Goal: Task Accomplishment & Management: Use online tool/utility

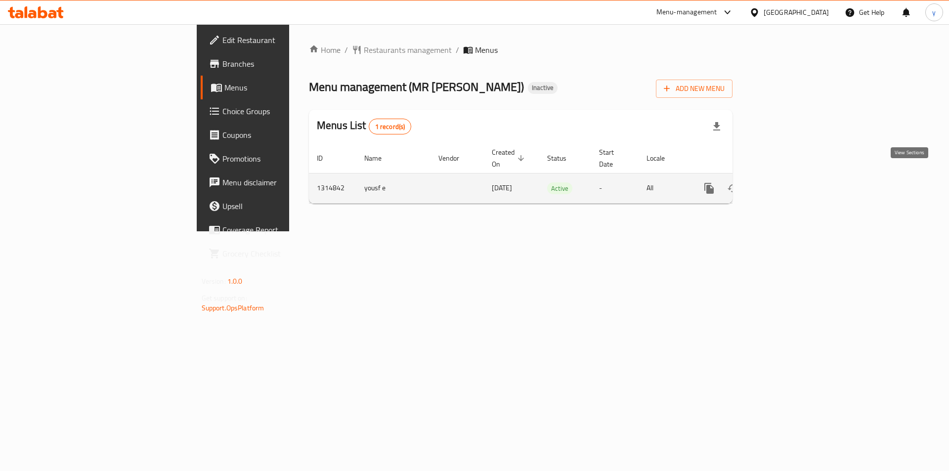
click at [785, 184] on icon "enhanced table" at bounding box center [780, 188] width 9 height 9
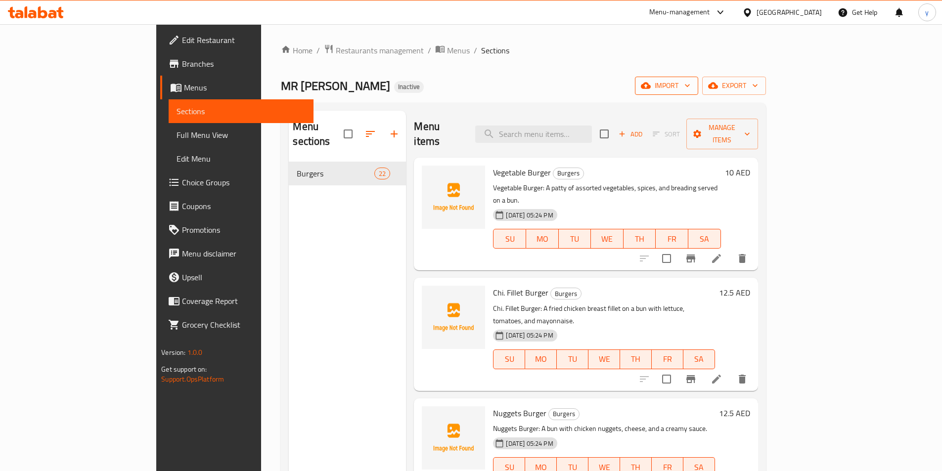
click at [690, 89] on span "import" at bounding box center [666, 86] width 47 height 12
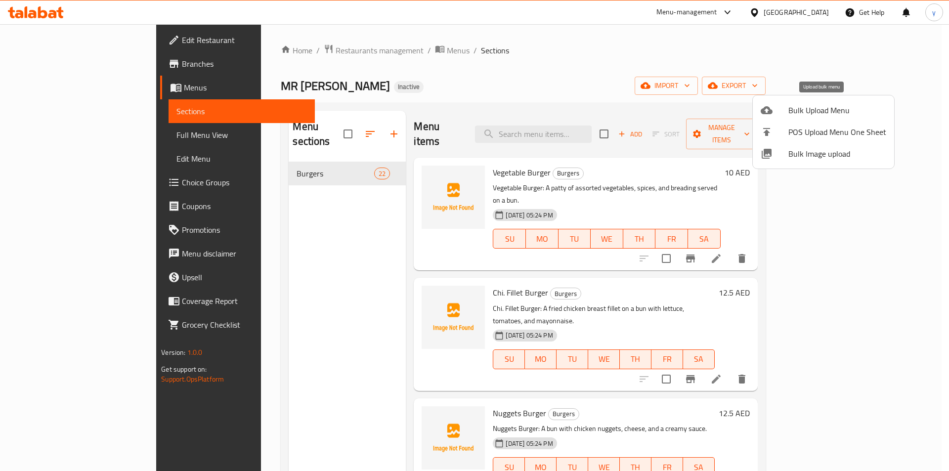
click at [810, 111] on span "Bulk Upload Menu" at bounding box center [837, 110] width 98 height 12
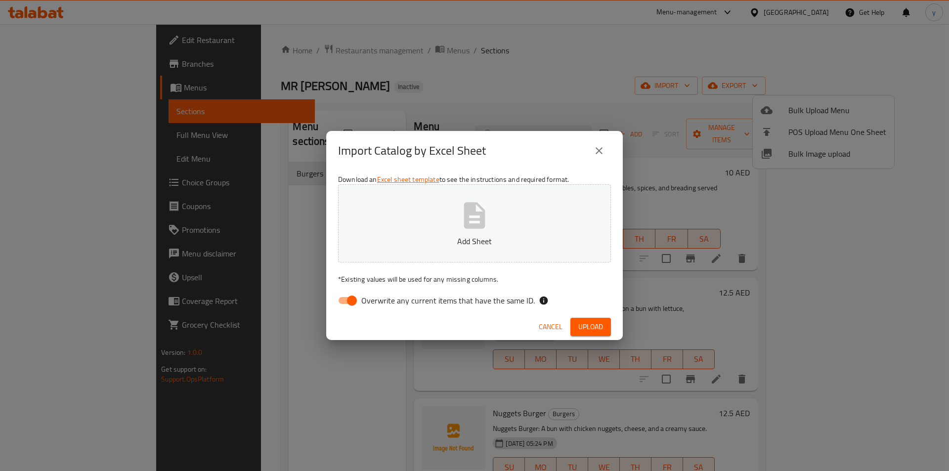
click at [456, 302] on span "Overwrite any current items that have the same ID." at bounding box center [447, 301] width 173 height 12
click at [380, 302] on input "Overwrite any current items that have the same ID." at bounding box center [352, 300] width 56 height 19
checkbox input "false"
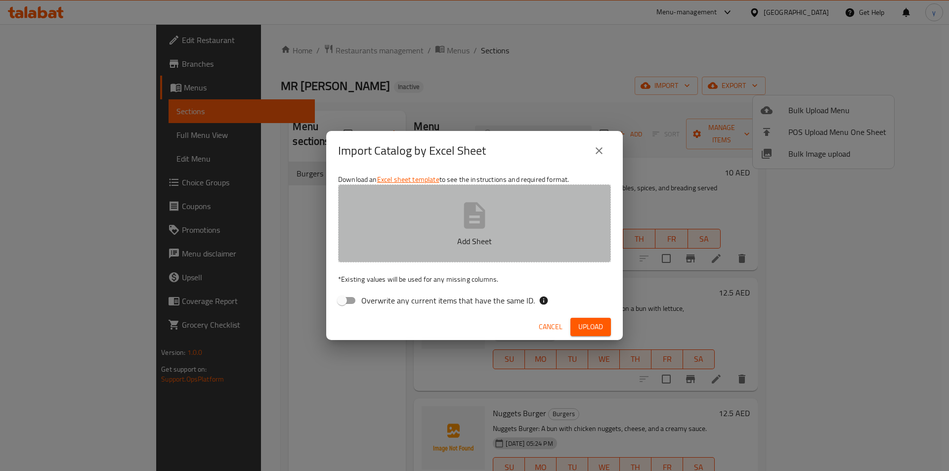
click at [518, 223] on button "Add Sheet" at bounding box center [474, 223] width 273 height 78
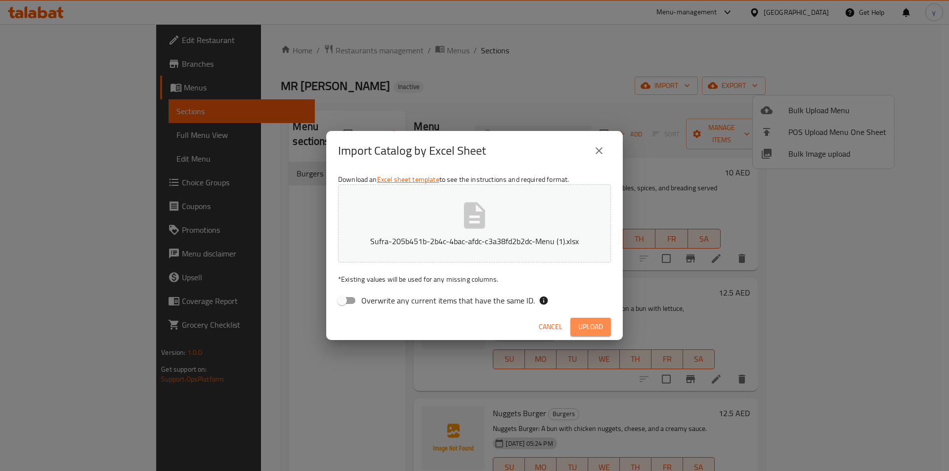
click at [591, 327] on span "Upload" at bounding box center [590, 327] width 25 height 12
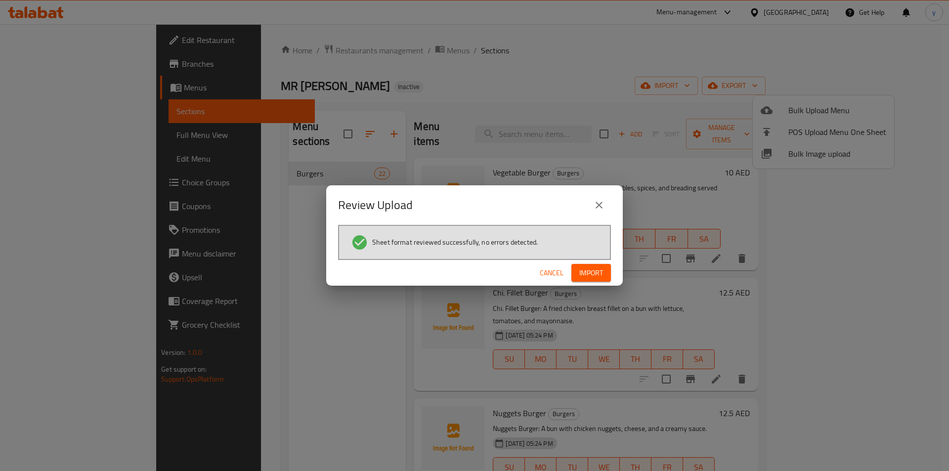
click at [601, 276] on span "Import" at bounding box center [591, 273] width 24 height 12
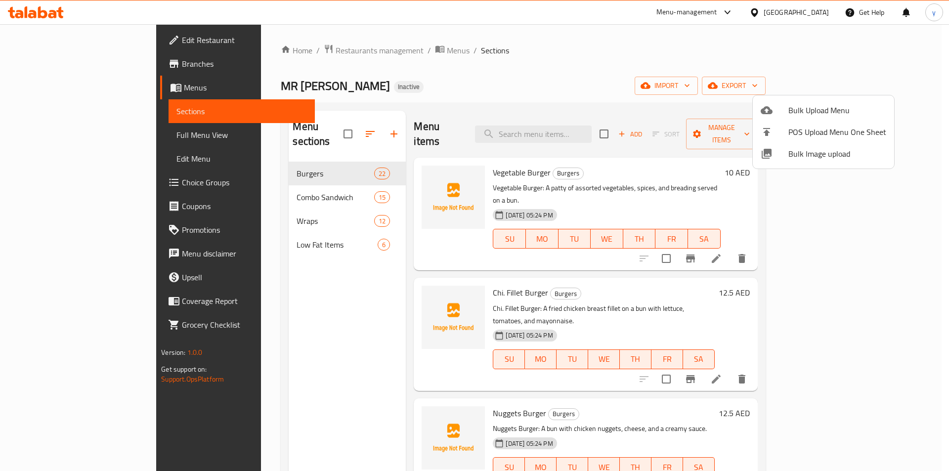
click at [80, 137] on div at bounding box center [474, 235] width 949 height 471
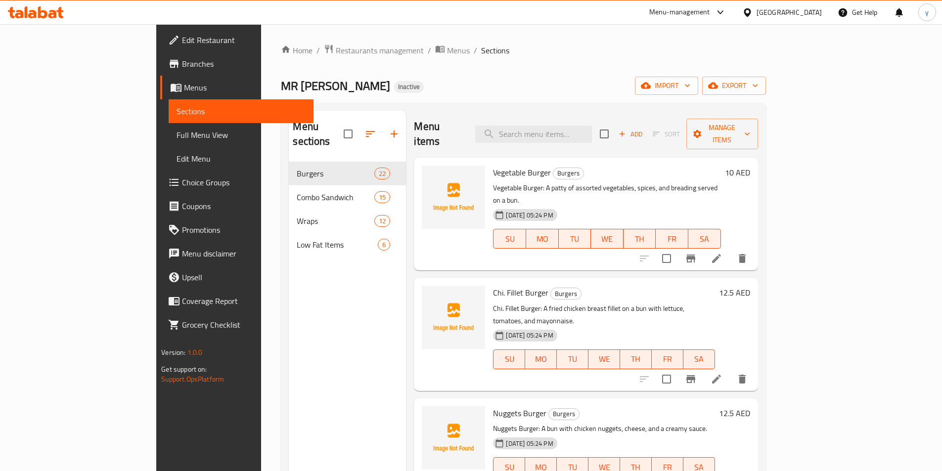
click at [176, 135] on span "Full Menu View" at bounding box center [240, 135] width 129 height 12
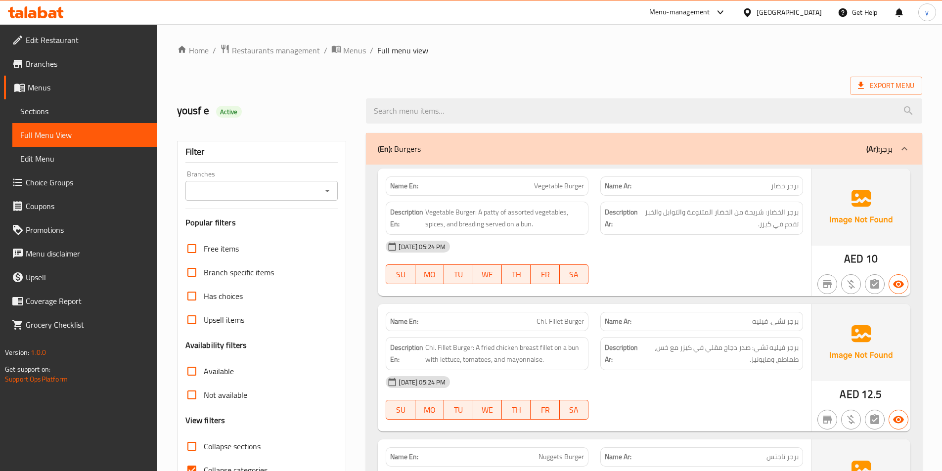
scroll to position [148, 0]
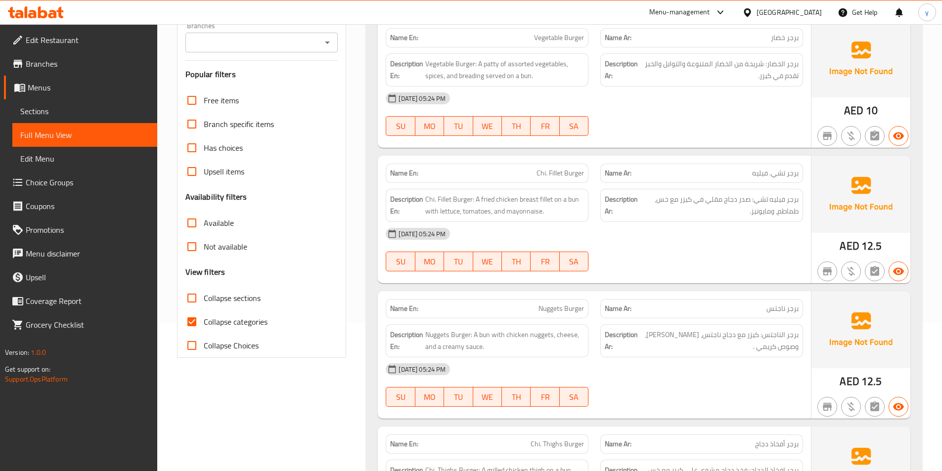
click at [197, 324] on input "Collapse categories" at bounding box center [192, 322] width 24 height 24
checkbox input "false"
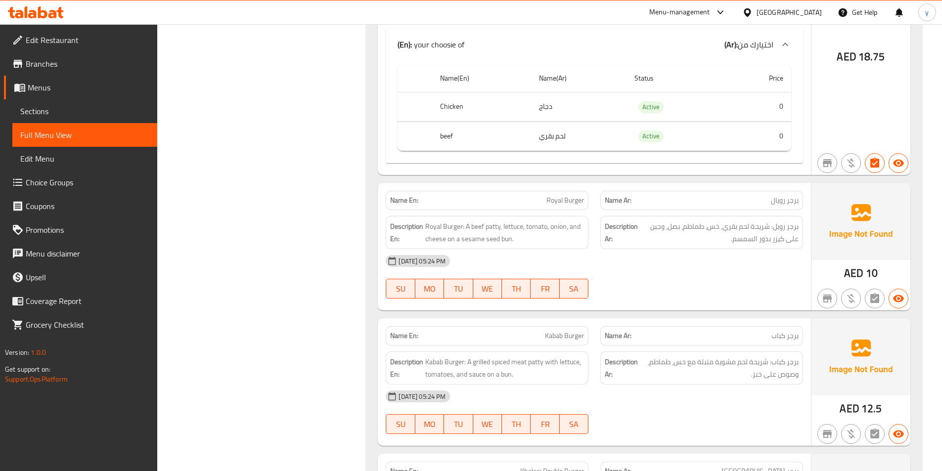
scroll to position [0, 0]
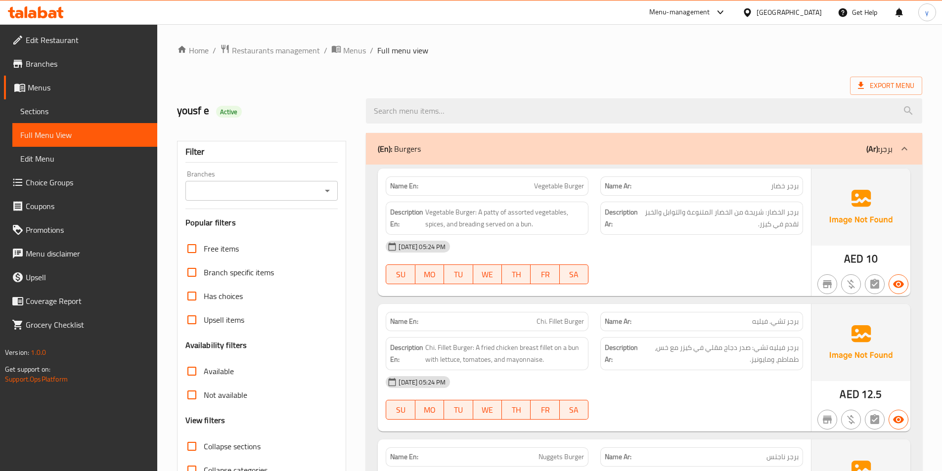
click at [888, 83] on span "Export Menu" at bounding box center [886, 86] width 56 height 12
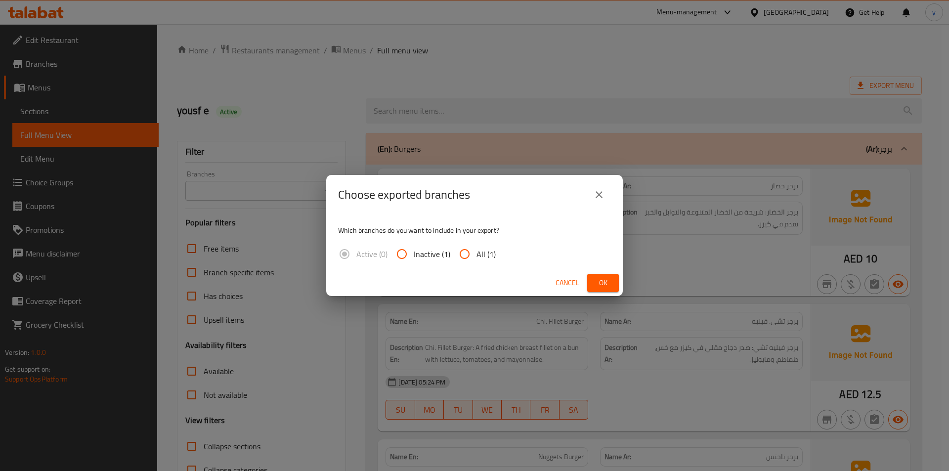
click at [478, 253] on span "All (1)" at bounding box center [485, 254] width 19 height 12
click at [476, 253] on input "All (1)" at bounding box center [465, 254] width 24 height 24
radio input "true"
click at [585, 281] on div "Cancel Ok" at bounding box center [474, 283] width 297 height 26
click at [609, 285] on span "Ok" at bounding box center [603, 283] width 16 height 12
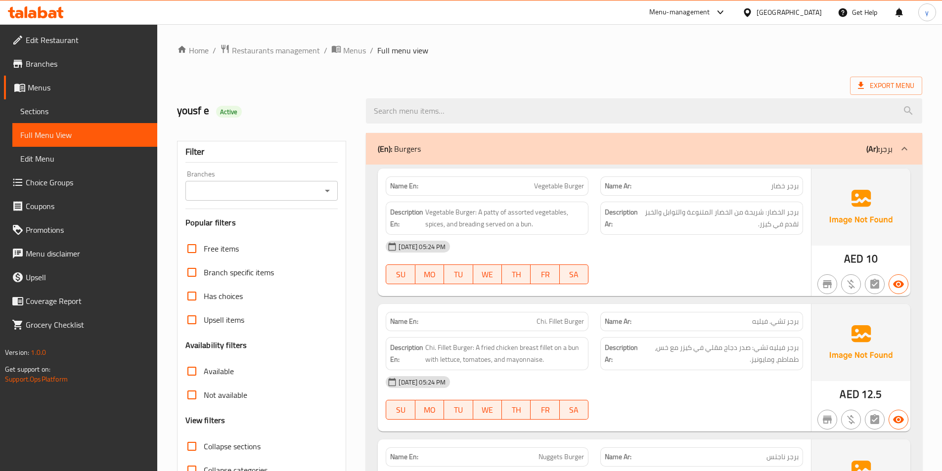
click at [425, 79] on div "Export Menu" at bounding box center [549, 86] width 745 height 18
click at [331, 193] on icon "Open" at bounding box center [327, 191] width 12 height 12
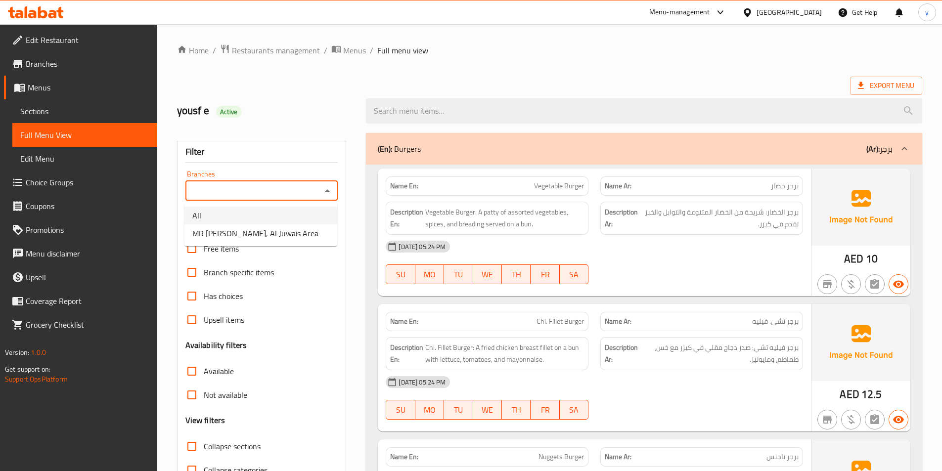
click at [337, 87] on div "Export Menu" at bounding box center [549, 86] width 745 height 18
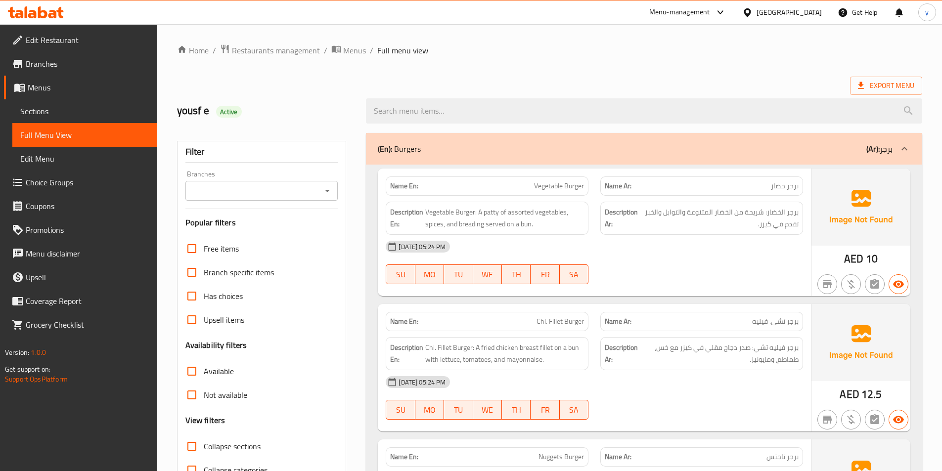
click at [51, 9] on icon at bounding box center [36, 12] width 56 height 12
